Goal: Information Seeking & Learning: Learn about a topic

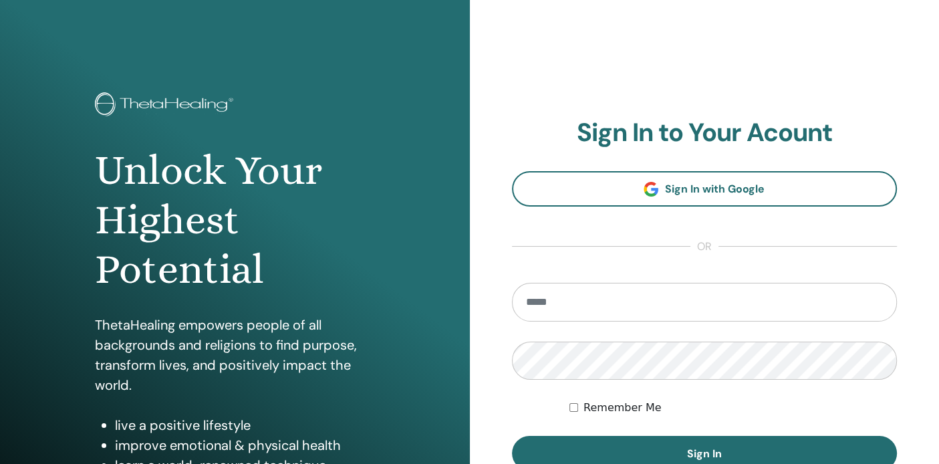
type input "**********"
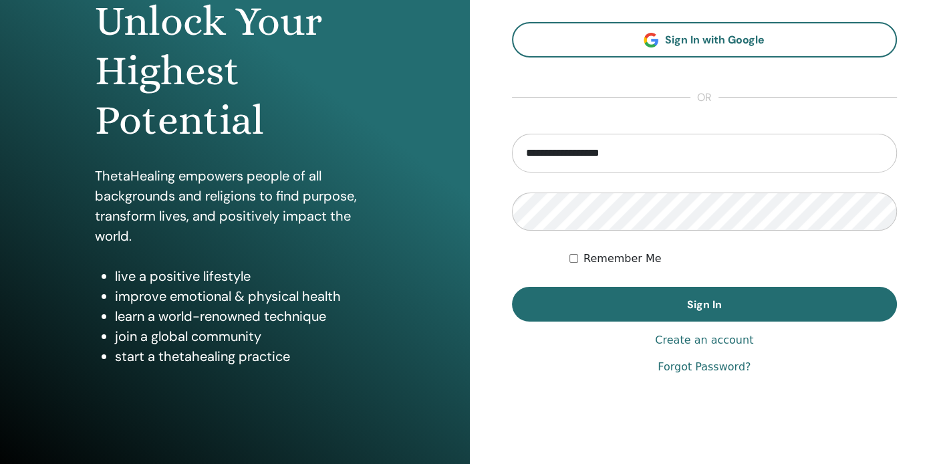
scroll to position [150, 0]
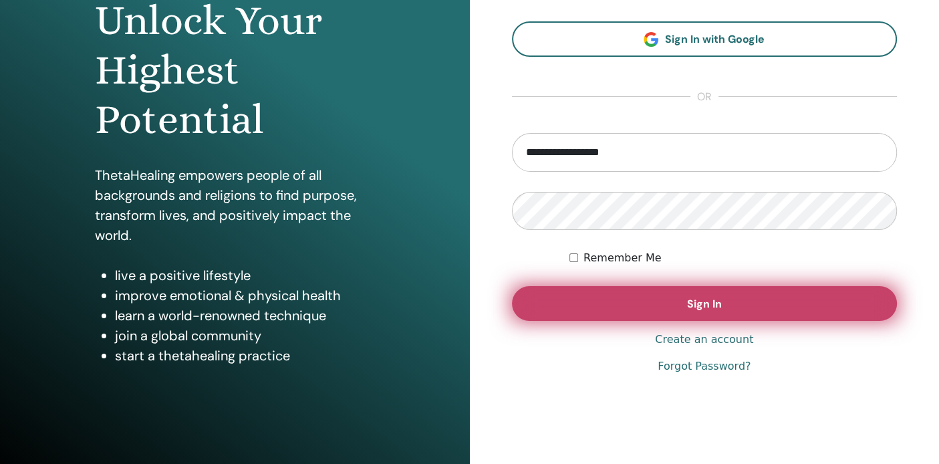
click at [762, 303] on button "Sign In" at bounding box center [705, 303] width 386 height 35
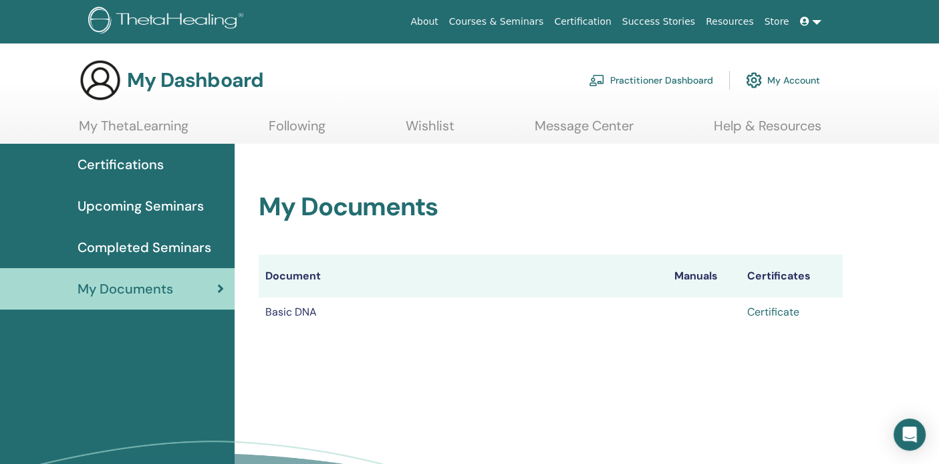
click at [773, 310] on link "Certificate" at bounding box center [773, 312] width 52 height 14
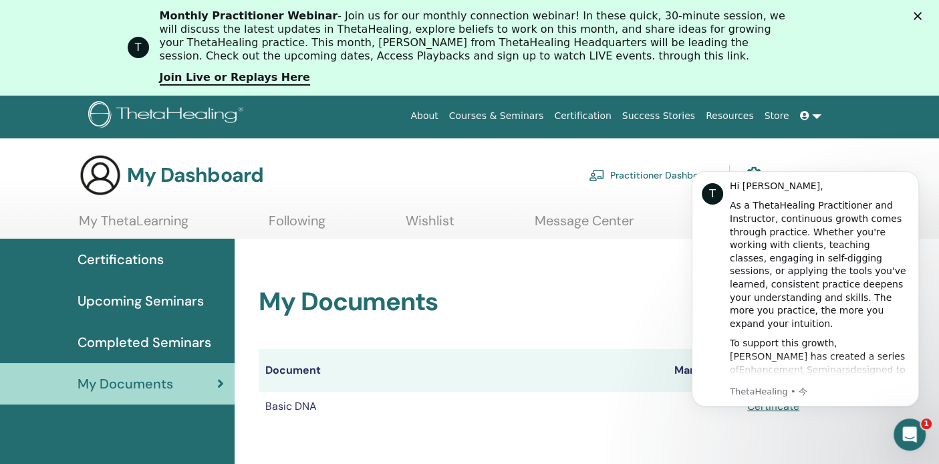
click at [163, 225] on link "My ThetaLearning" at bounding box center [134, 225] width 110 height 26
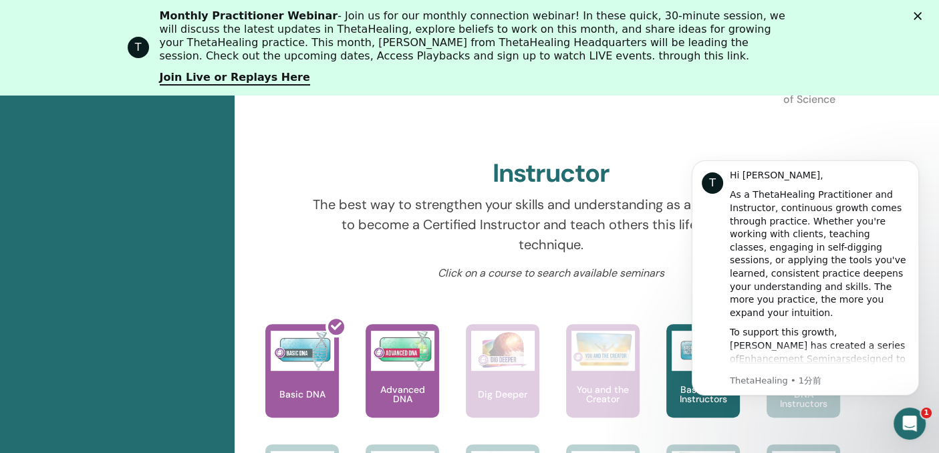
scroll to position [454, 0]
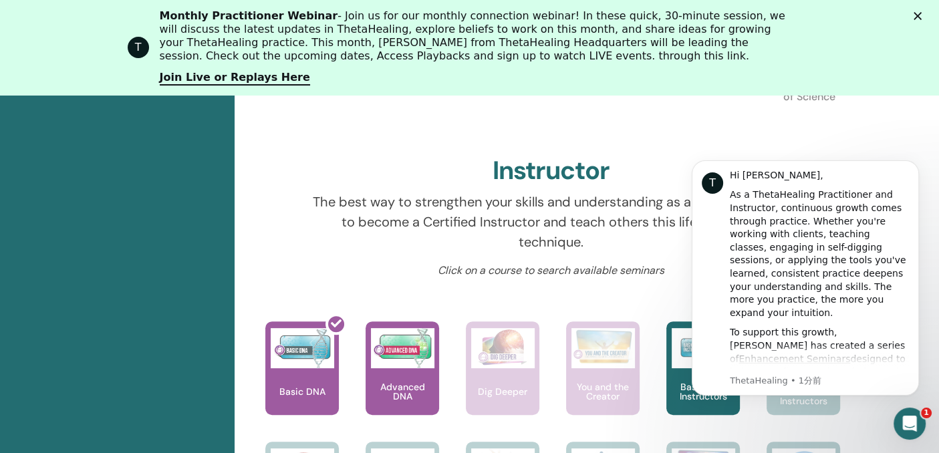
click at [908, 412] on div "Intercom Messengerを開く" at bounding box center [907, 422] width 44 height 44
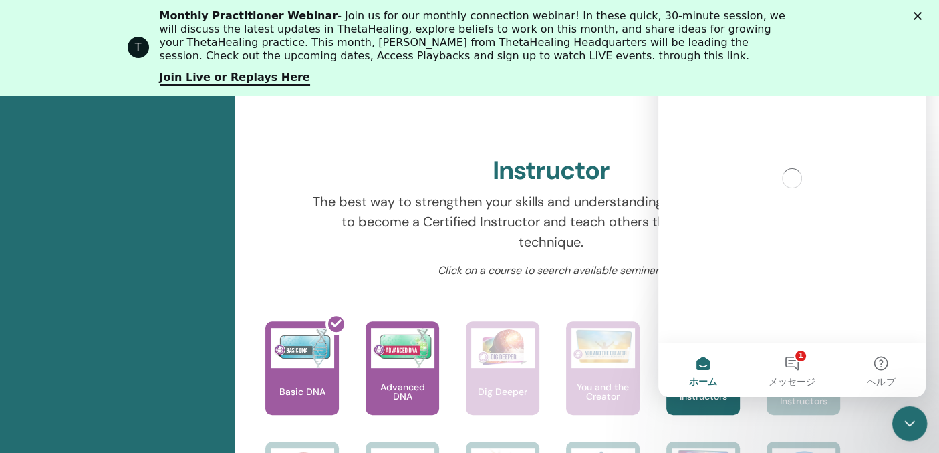
scroll to position [0, 0]
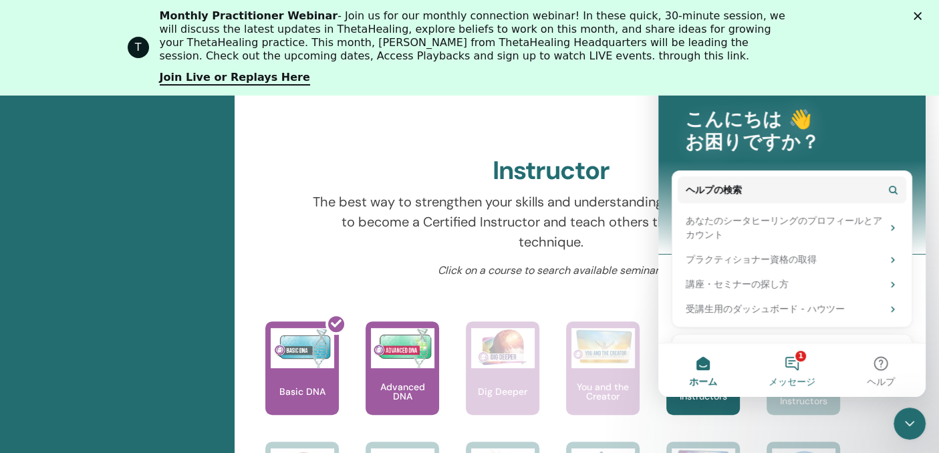
click at [798, 372] on button "1 メッセージ" at bounding box center [791, 369] width 89 height 53
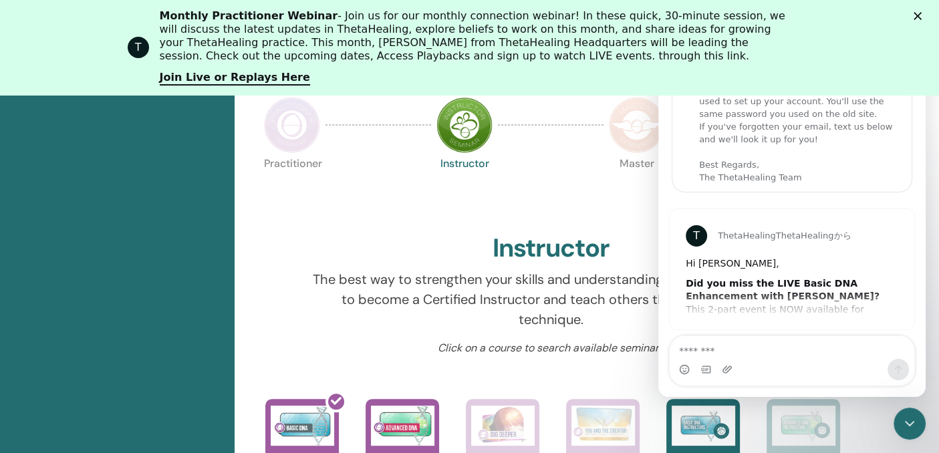
scroll to position [19, 0]
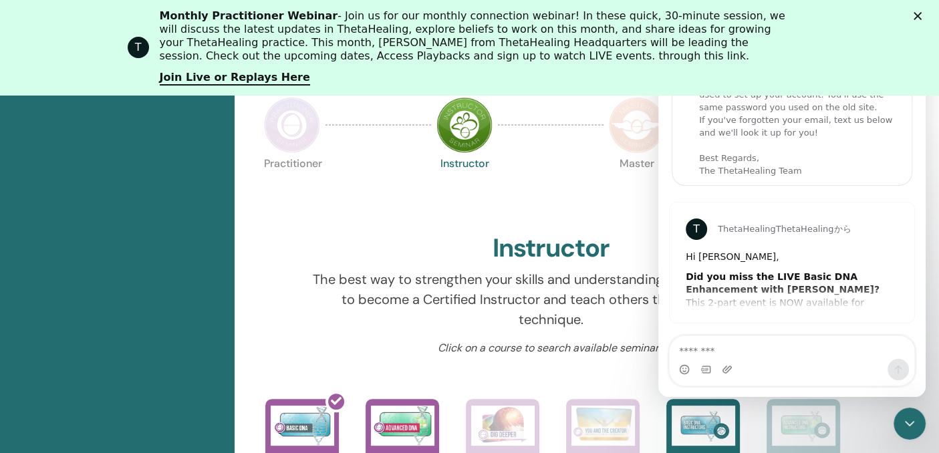
click at [806, 280] on b "Did you miss the LIVE Basic DNA Enhancement with Vianna?" at bounding box center [783, 283] width 194 height 24
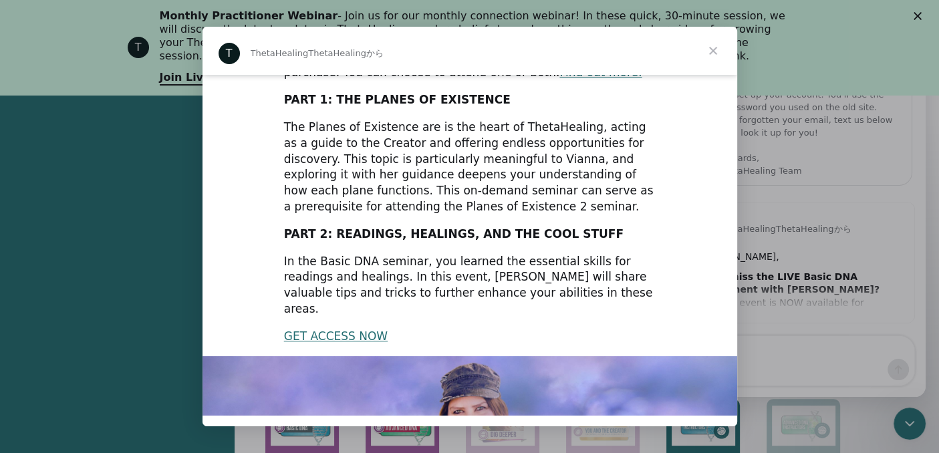
scroll to position [0, 0]
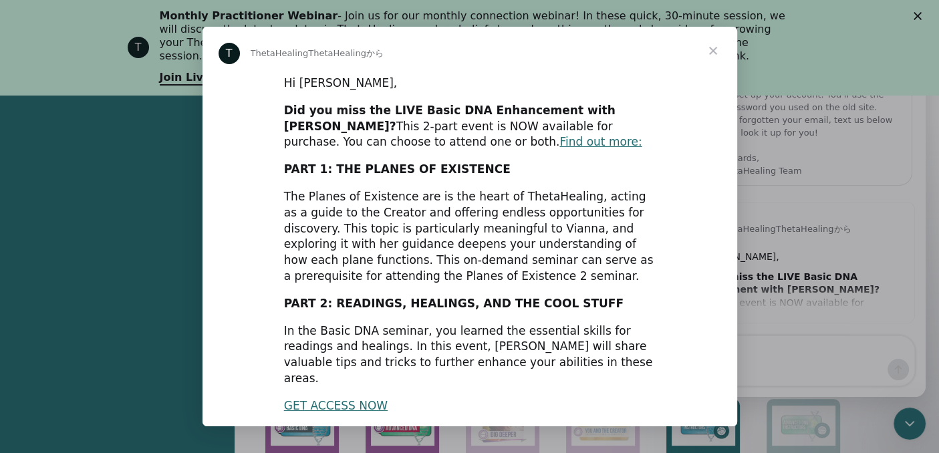
click at [711, 50] on span "クローズ" at bounding box center [713, 51] width 48 height 48
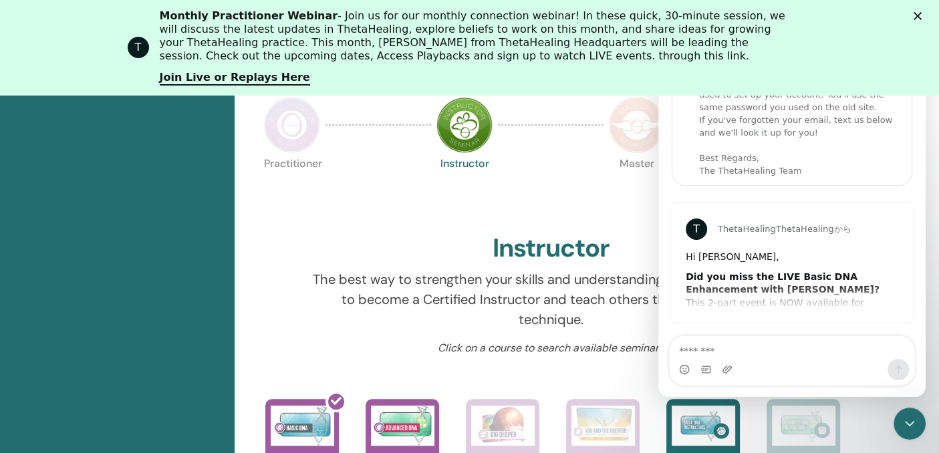
click at [921, 16] on icon "クローズ" at bounding box center [917, 16] width 8 height 8
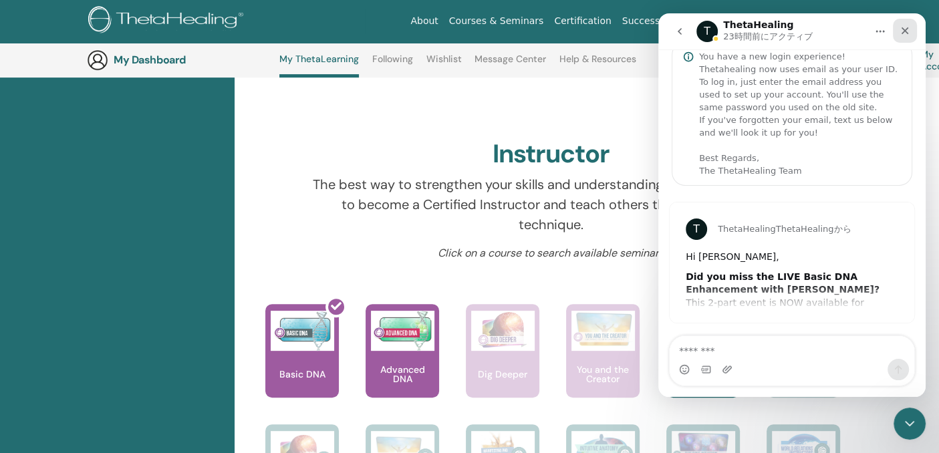
click at [901, 29] on icon "クローズ" at bounding box center [904, 30] width 11 height 11
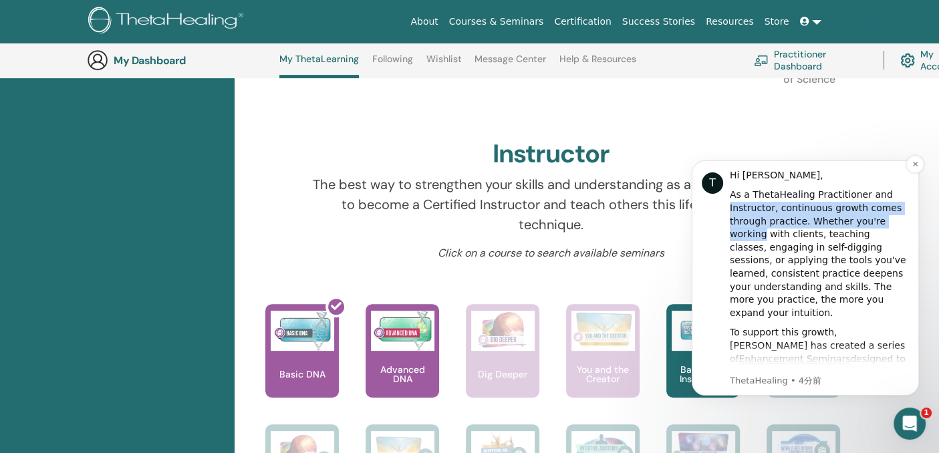
drag, startPoint x: 917, startPoint y: 196, endPoint x: 914, endPoint y: 216, distance: 20.2
click at [914, 216] on div "T Hi Yukiyo, As a ThetaHealing Practitioner and Instructor, continuous growth c…" at bounding box center [805, 277] width 227 height 235
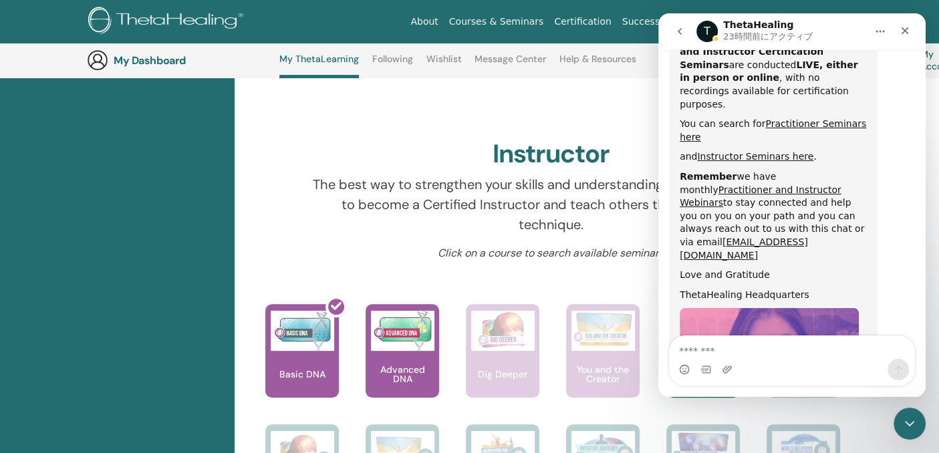
scroll to position [710, 0]
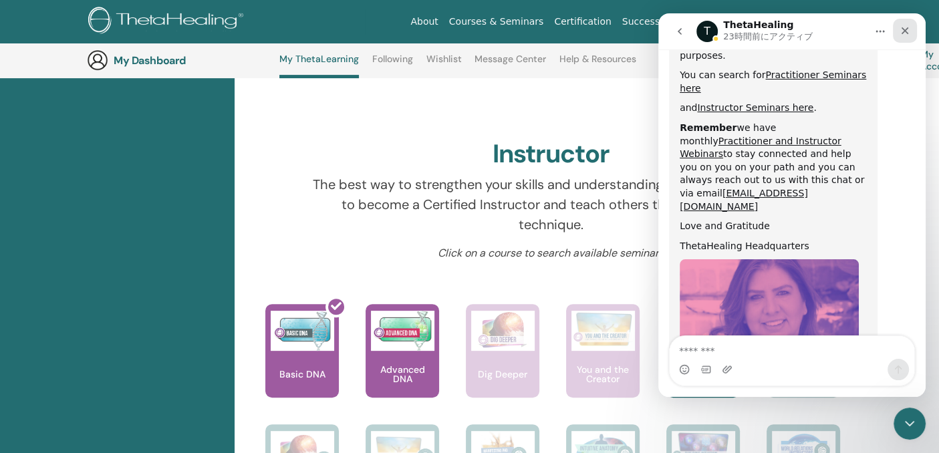
click at [905, 30] on icon "クローズ" at bounding box center [904, 30] width 7 height 7
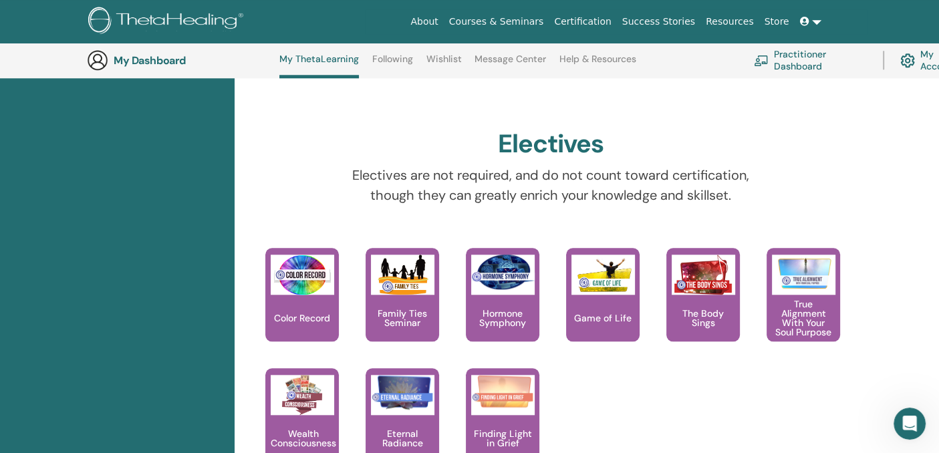
scroll to position [1169, 0]
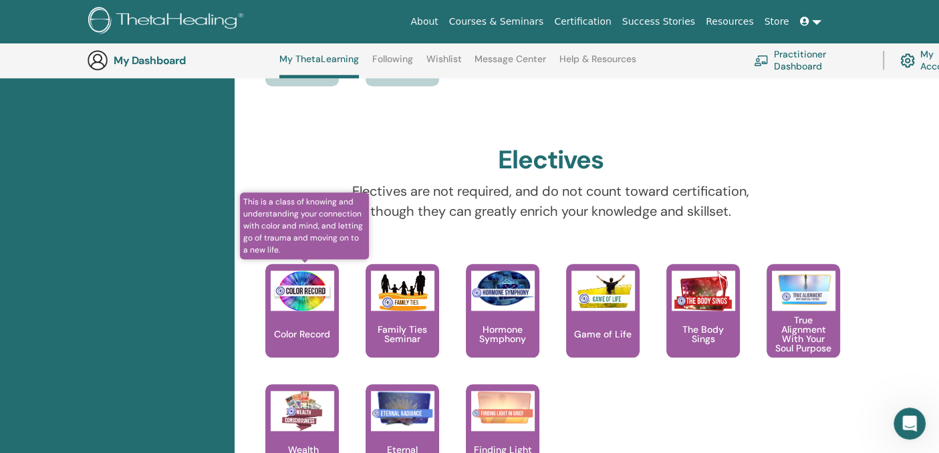
click at [281, 323] on div "Color Record" at bounding box center [302, 311] width 74 height 94
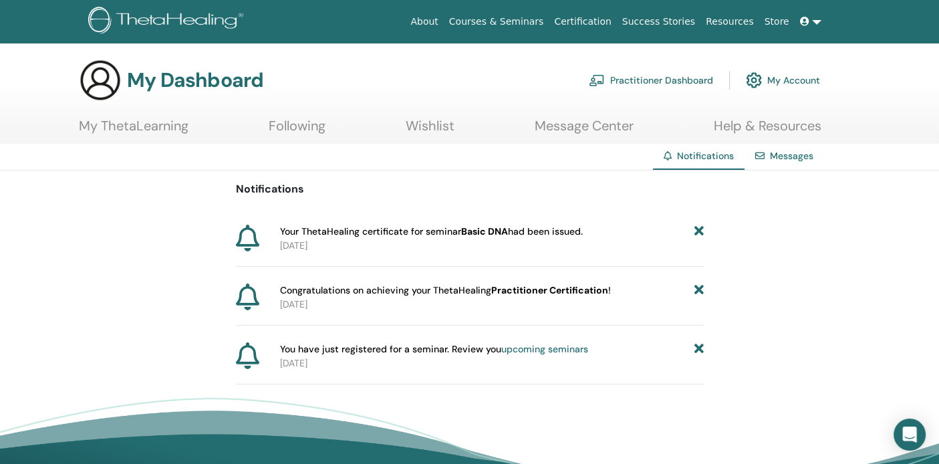
click at [438, 126] on link "Wishlist" at bounding box center [430, 131] width 49 height 26
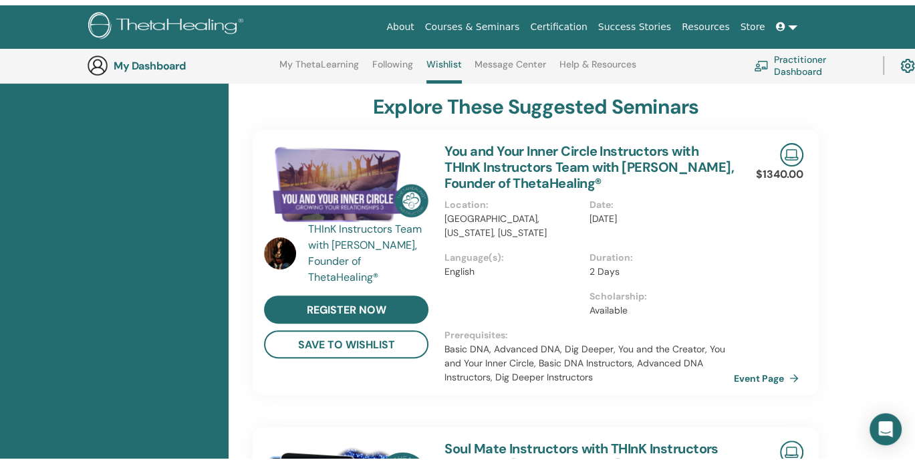
scroll to position [35, 0]
